Goal: Register for event/course

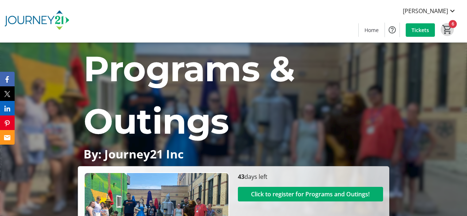
click at [447, 30] on mat-icon "6" at bounding box center [447, 29] width 11 height 11
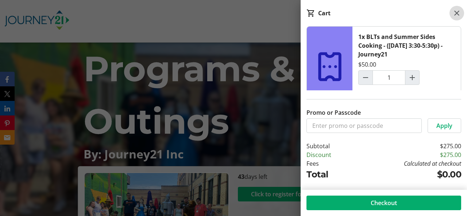
click at [459, 13] on mat-icon at bounding box center [456, 13] width 9 height 9
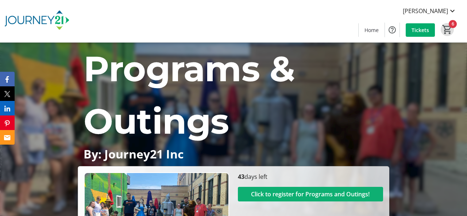
click at [277, 193] on span "Click to register for Programs and Outings!" at bounding box center [310, 194] width 118 height 9
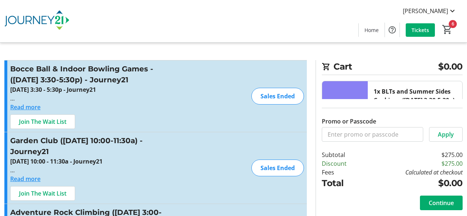
type input "1"
